Goal: Transaction & Acquisition: Register for event/course

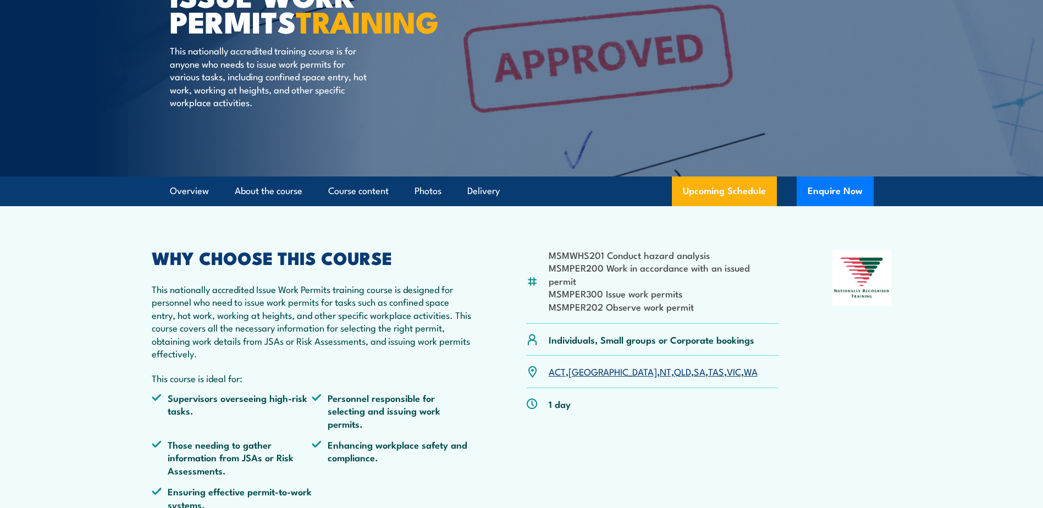
scroll to position [165, 0]
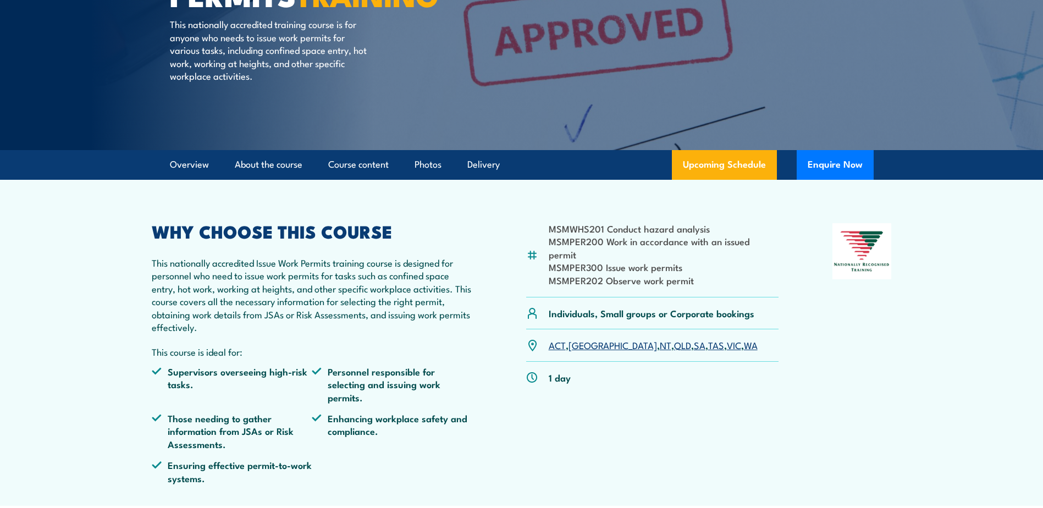
click at [744, 338] on link "WA" at bounding box center [751, 344] width 14 height 13
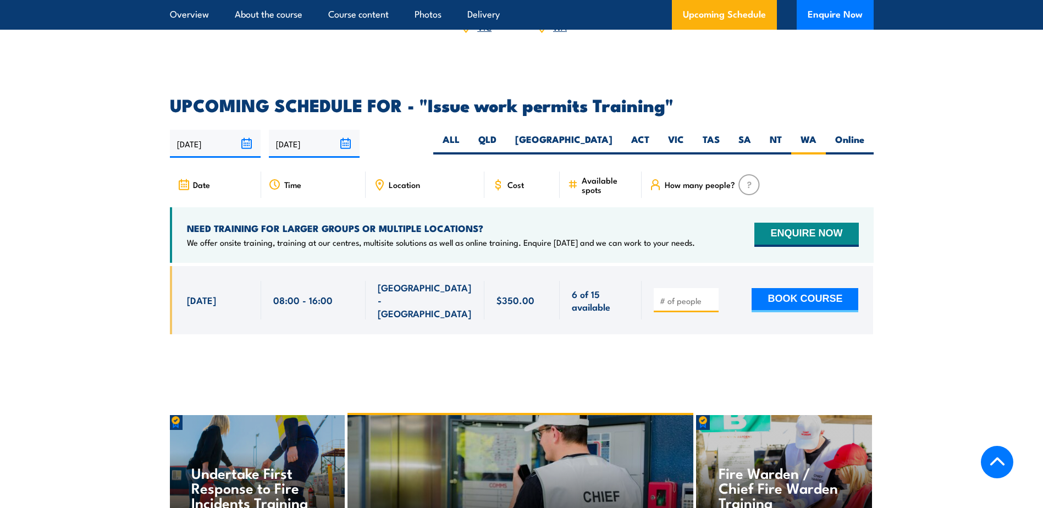
scroll to position [1718, 0]
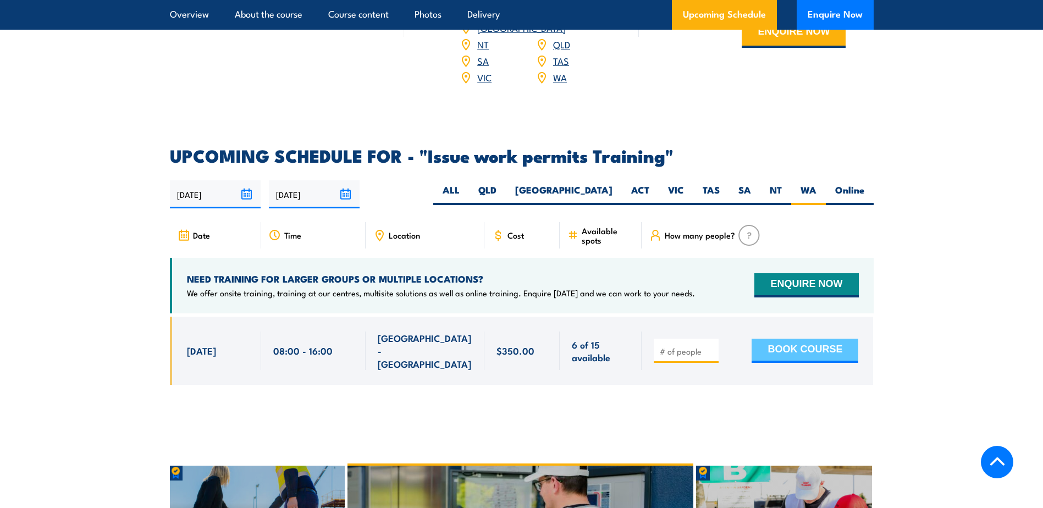
click at [787, 339] on button "BOOK COURSE" at bounding box center [805, 351] width 107 height 24
type input "1"
click at [710, 346] on input "1" at bounding box center [687, 351] width 55 height 11
click at [779, 339] on button "BOOK COURSE" at bounding box center [805, 351] width 107 height 24
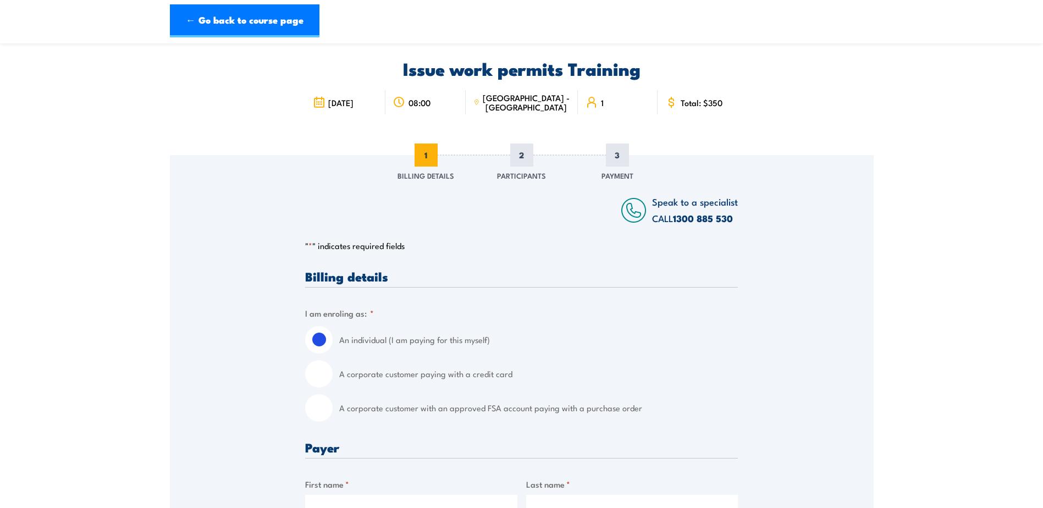
scroll to position [55, 0]
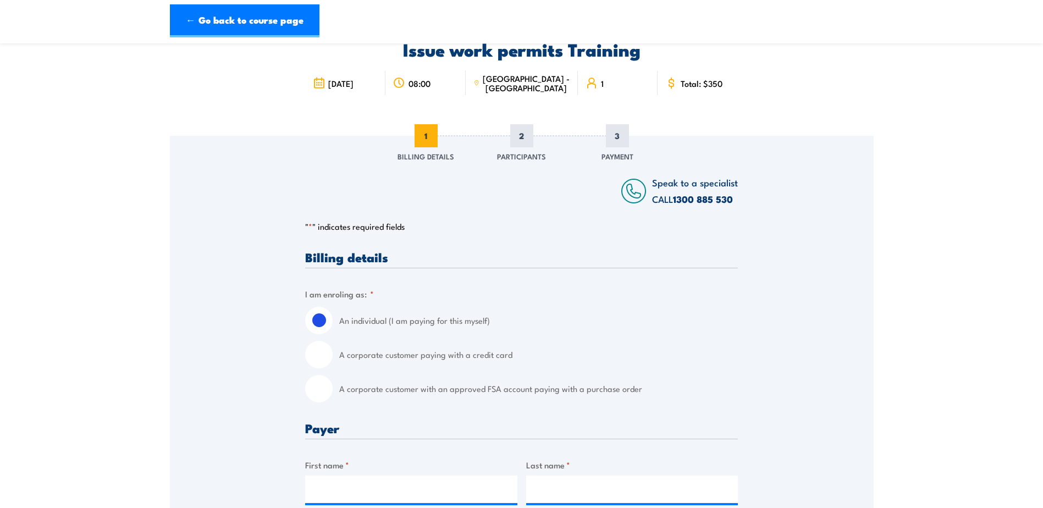
click at [320, 387] on input "A corporate customer with an approved FSA account paying with a purchase order" at bounding box center [319, 389] width 28 height 28
radio input "true"
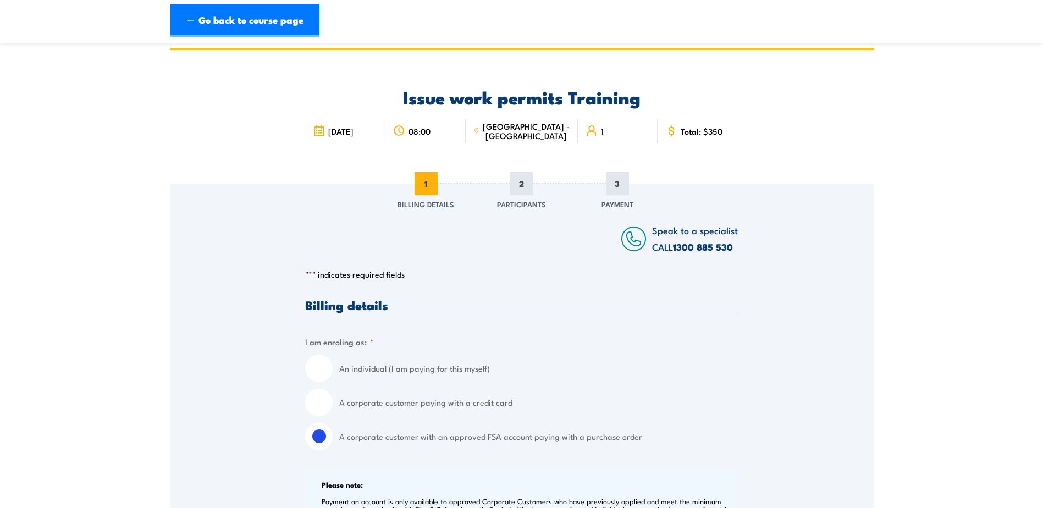
scroll to position [0, 0]
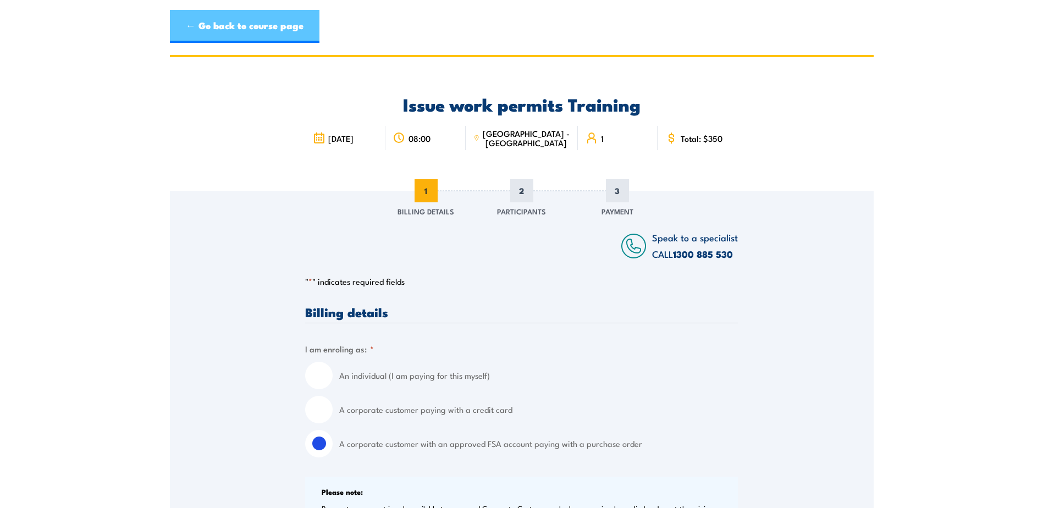
click at [203, 24] on link "← Go back to course page" at bounding box center [245, 26] width 150 height 33
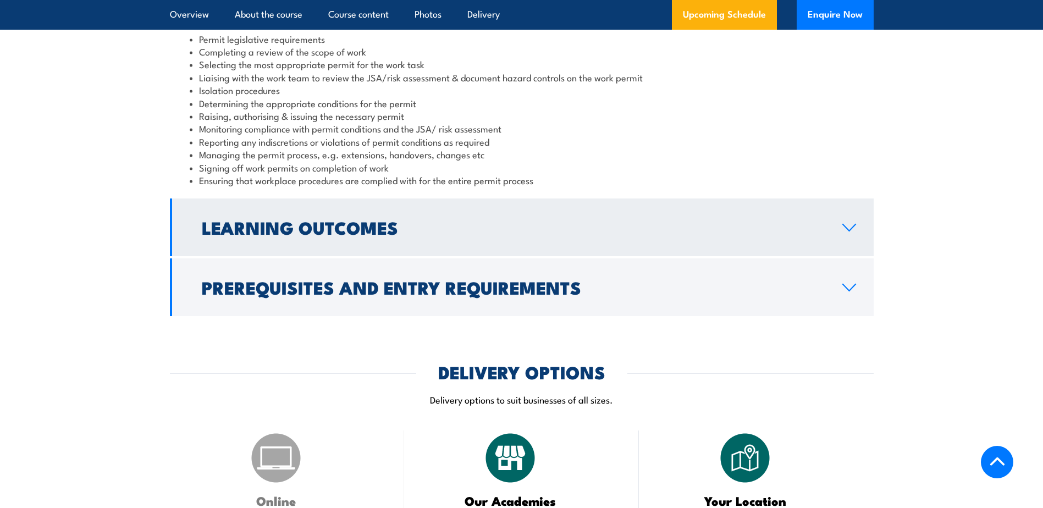
scroll to position [914, 0]
